Goal: Information Seeking & Learning: Find specific fact

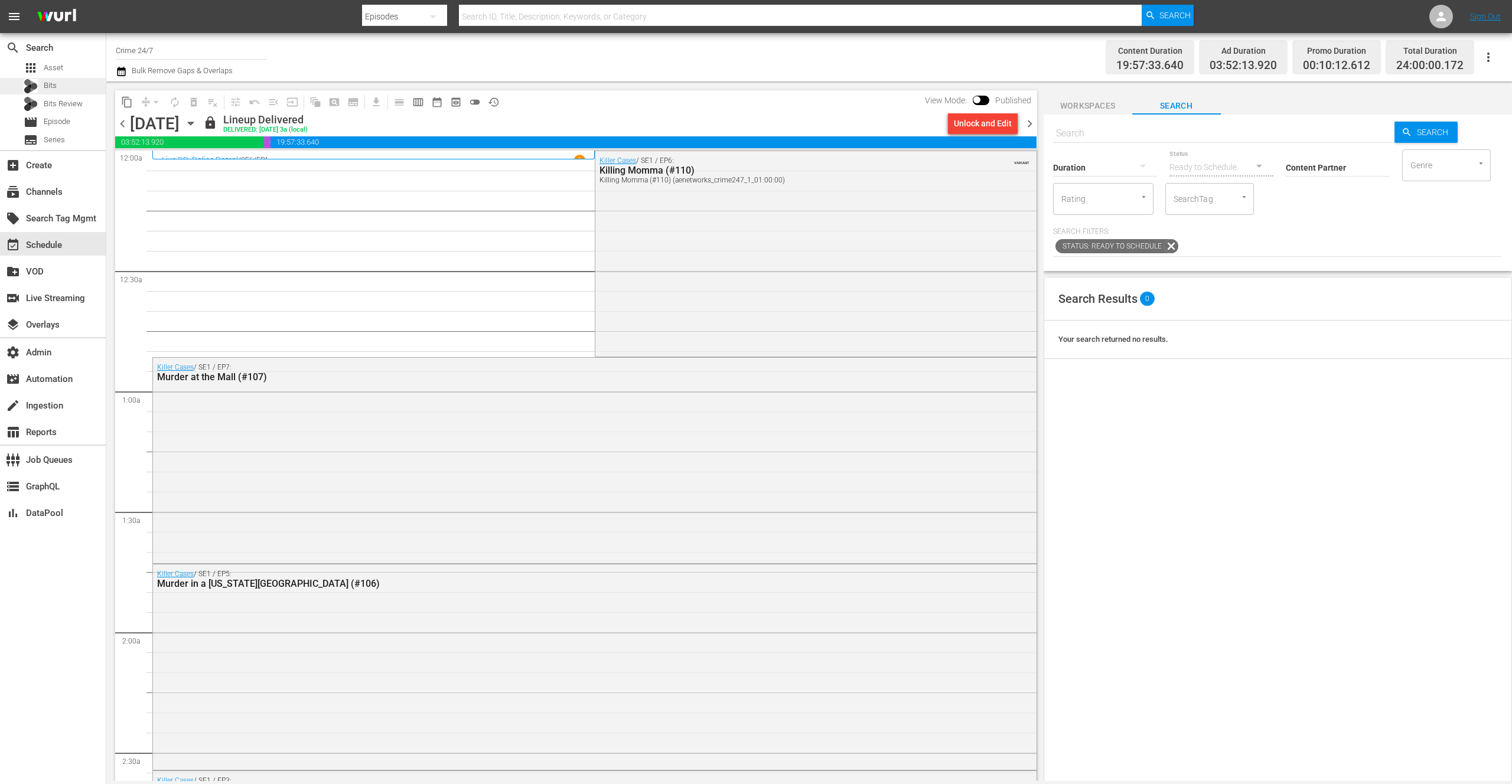
click at [51, 90] on span "Bits" at bounding box center [50, 86] width 13 height 12
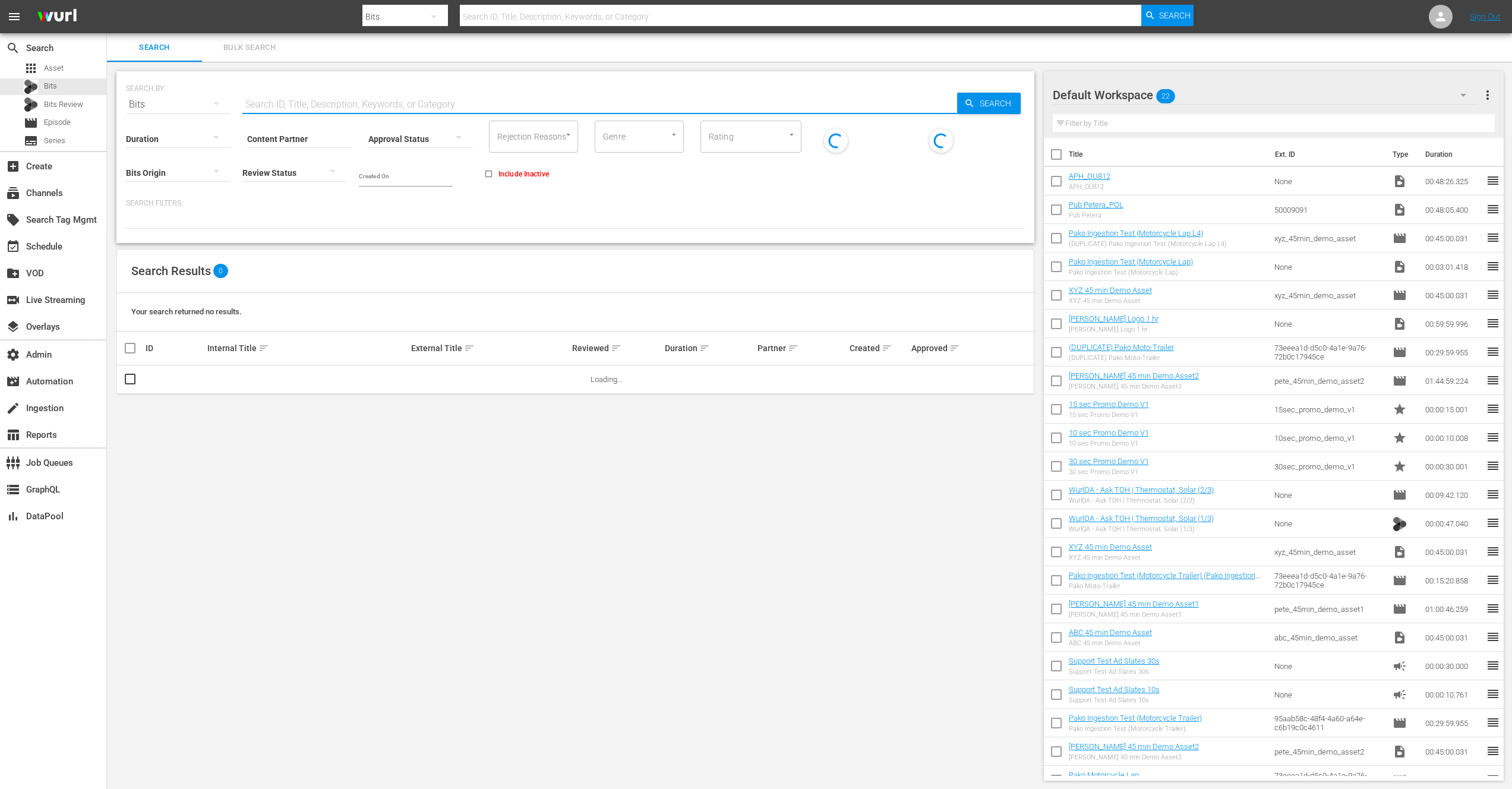
click at [305, 105] on input "text" at bounding box center [599, 105] width 714 height 29
paste input "56878039"
type input "56878039"
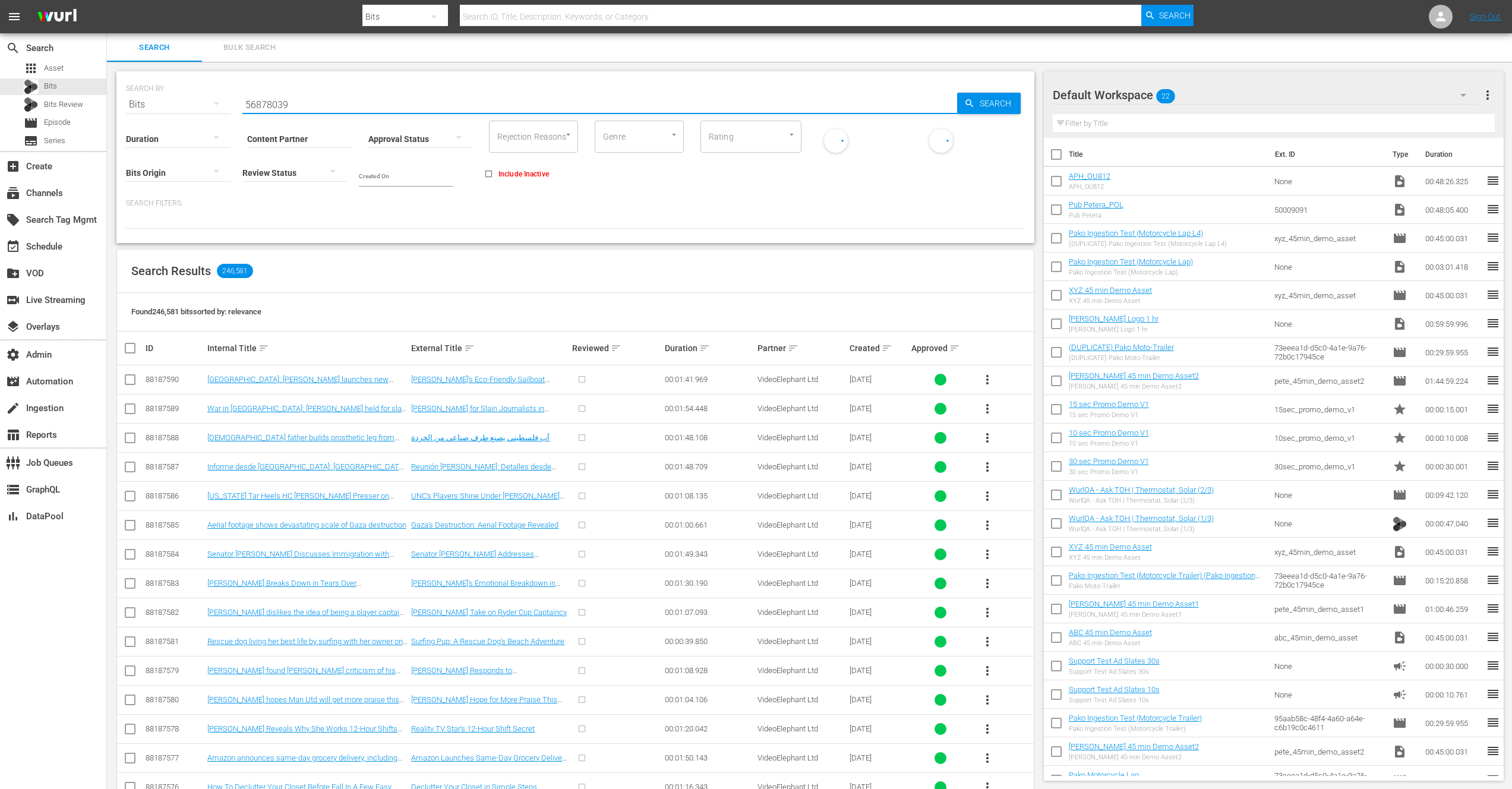
type input "56878039"
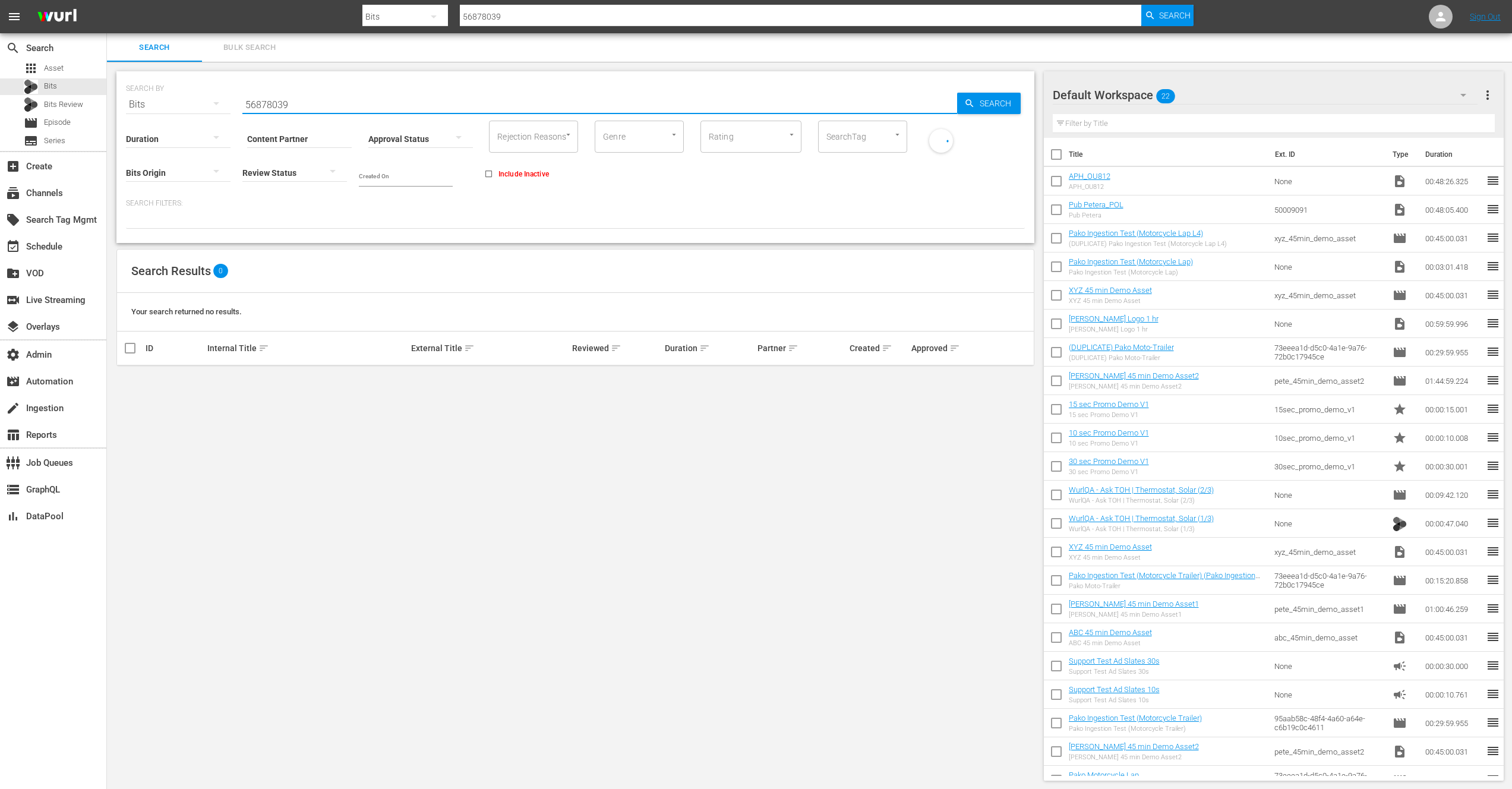
type input "56878039"
click at [481, 174] on input "Include Inactive" at bounding box center [488, 176] width 19 height 19
checkbox input "true"
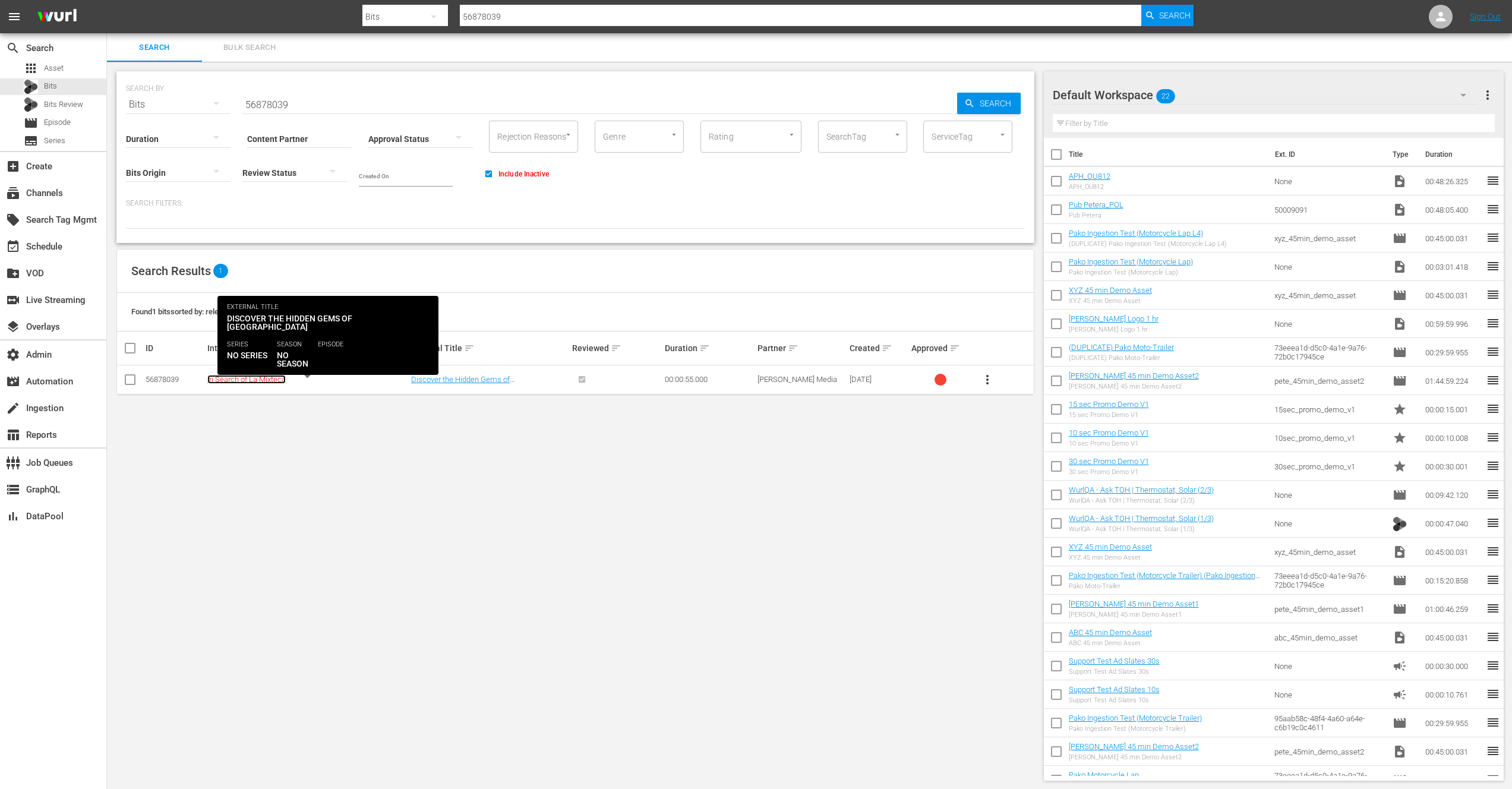
click at [276, 381] on link "In Search of La Mixteca" at bounding box center [246, 379] width 78 height 9
